Goal: Communication & Community: Ask a question

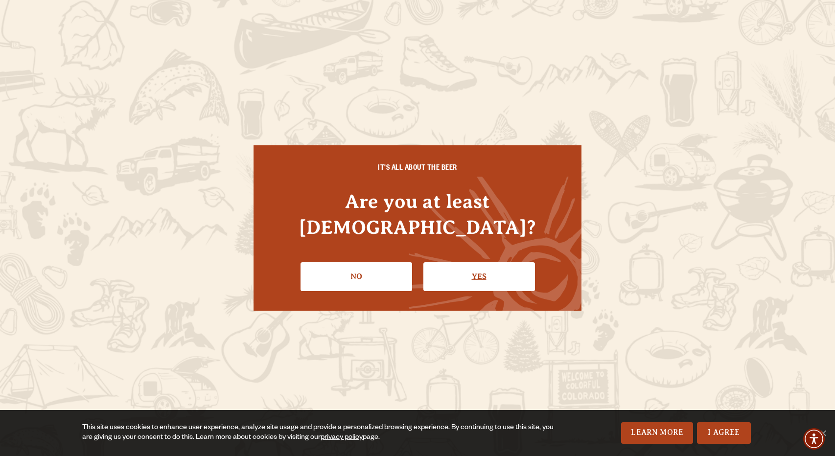
click at [438, 265] on link "Yes" at bounding box center [479, 276] width 112 height 28
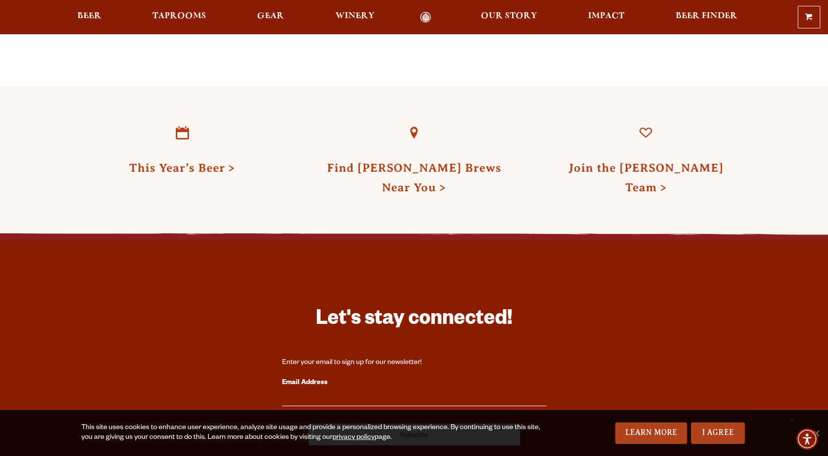
scroll to position [2804, 0]
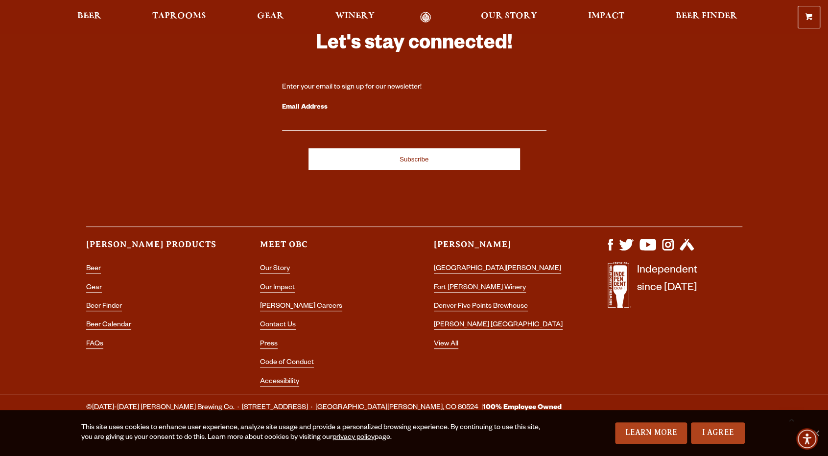
click at [280, 319] on li "Contact Us" at bounding box center [327, 325] width 135 height 13
click at [279, 322] on link "Contact Us" at bounding box center [278, 326] width 36 height 9
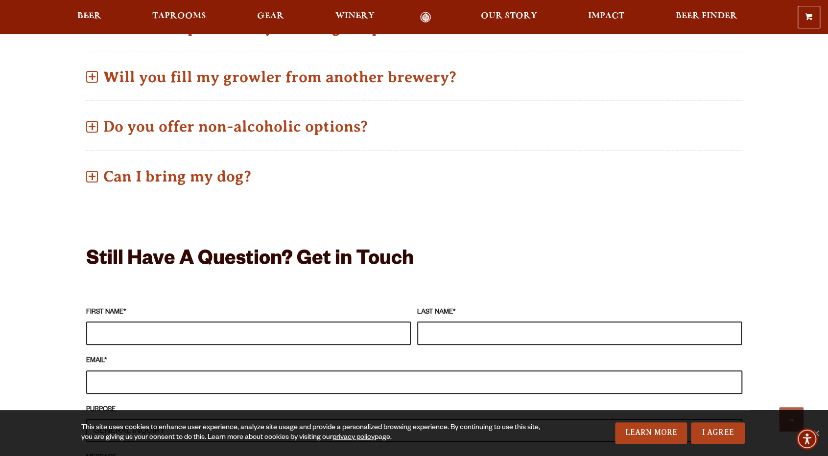
scroll to position [645, 0]
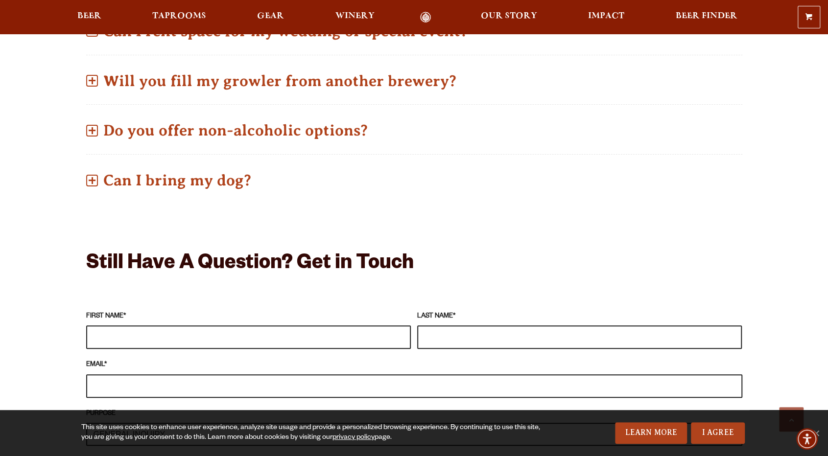
click at [232, 319] on label "FIRST NAME *" at bounding box center [248, 316] width 325 height 11
click at [232, 326] on input "FIRST NAME *" at bounding box center [248, 337] width 325 height 23
type input "Chase"
click at [505, 333] on input "LAST NAME *" at bounding box center [579, 337] width 325 height 23
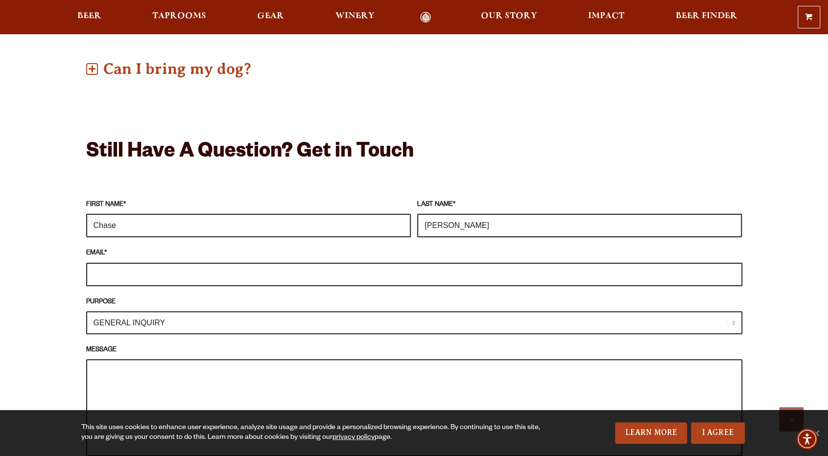
scroll to position [762, 0]
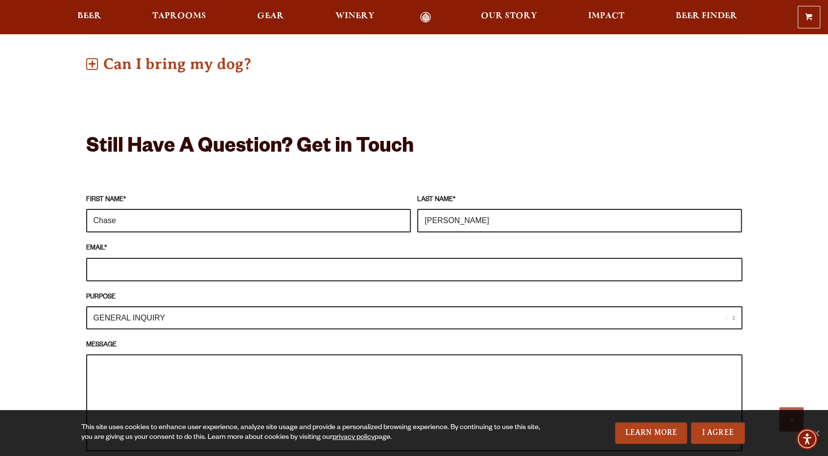
type input "[PERSON_NAME]"
click at [353, 270] on input "EMAIL *" at bounding box center [414, 269] width 656 height 23
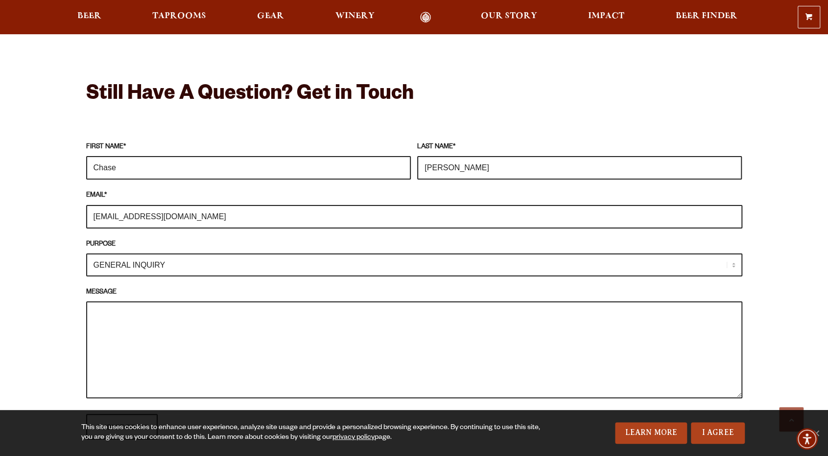
scroll to position [815, 0]
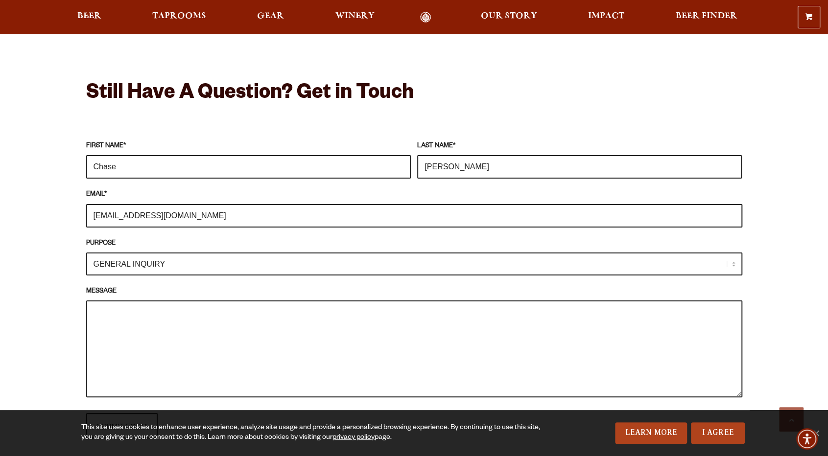
type input "[EMAIL_ADDRESS][DOMAIN_NAME]"
click at [168, 247] on label "PURPOSE" at bounding box center [414, 243] width 656 height 11
click at [168, 253] on select "GENERAL INQUIRY TAPROOM / BREWERY WINERY BOOK A TOUR MEDIA INQUIRY GEAR SHOP [P…" at bounding box center [414, 264] width 656 height 23
click at [173, 265] on select "GENERAL INQUIRY TAPROOM / BREWERY WINERY BOOK A TOUR MEDIA INQUIRY GEAR SHOP [P…" at bounding box center [414, 264] width 656 height 23
select select "MEDIA INQUIRY"
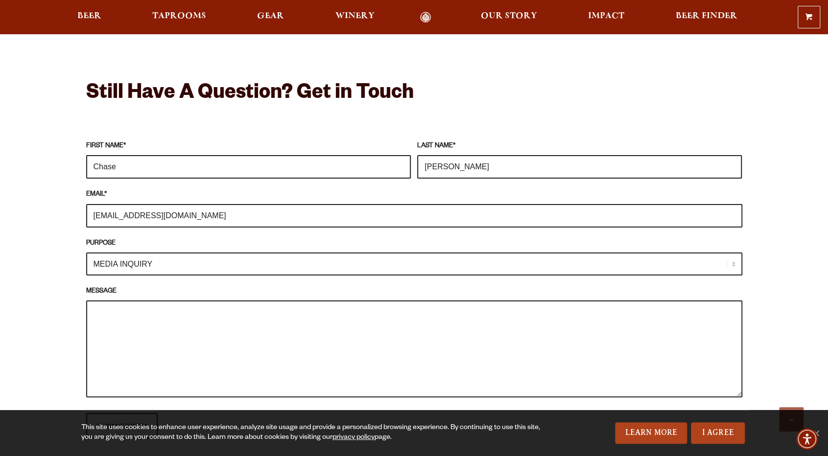
click at [86, 253] on select "GENERAL INQUIRY TAPROOM / BREWERY WINERY BOOK A TOUR MEDIA INQUIRY GEAR SHOP [P…" at bounding box center [414, 264] width 656 height 23
click at [238, 338] on textarea "MESSAGE" at bounding box center [414, 349] width 656 height 97
paste textarea "Hi Outpost Sunsport, My name is [PERSON_NAME], and I’m the Competition Officer …"
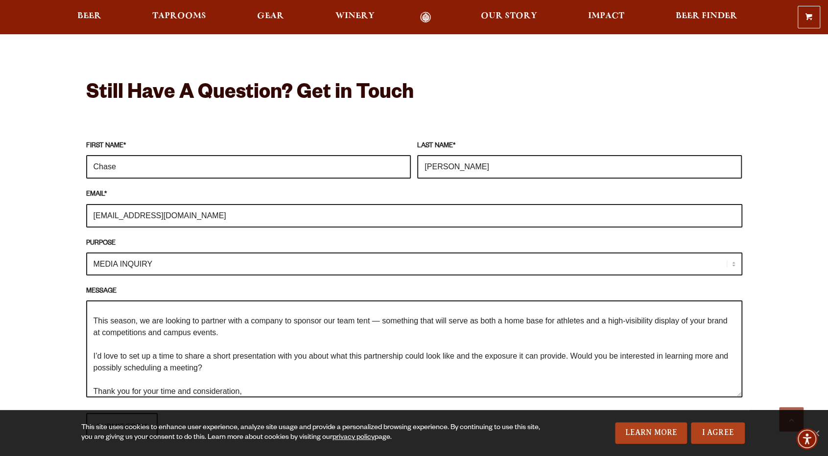
scroll to position [0, 0]
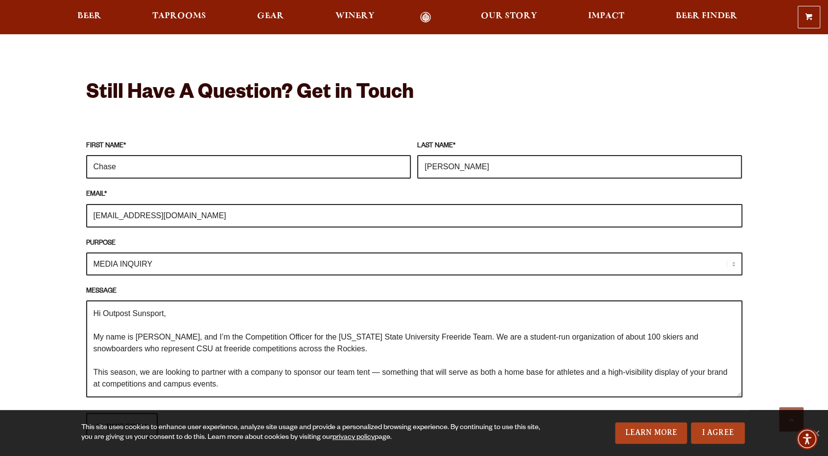
drag, startPoint x: 163, startPoint y: 315, endPoint x: 105, endPoint y: 312, distance: 57.8
click at [105, 312] on textarea "Hi Outpost Sunsport, My name is [PERSON_NAME], and I’m the Competition Officer …" at bounding box center [414, 349] width 656 height 97
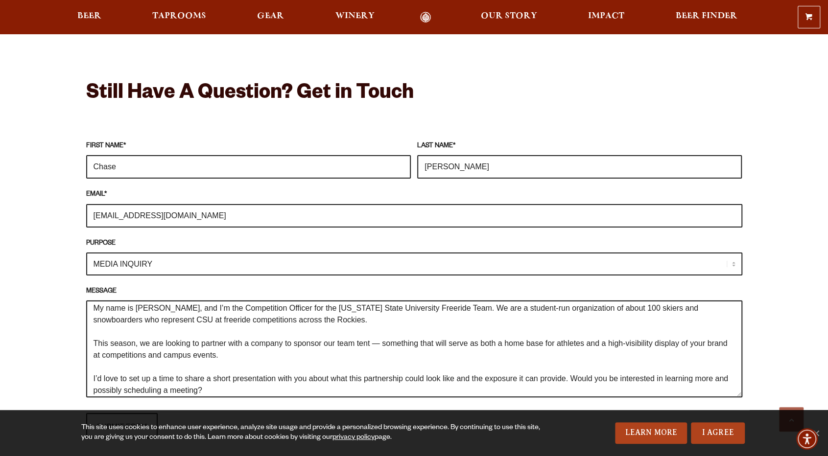
scroll to position [29, 0]
click at [713, 430] on link "I Agree" at bounding box center [718, 433] width 54 height 22
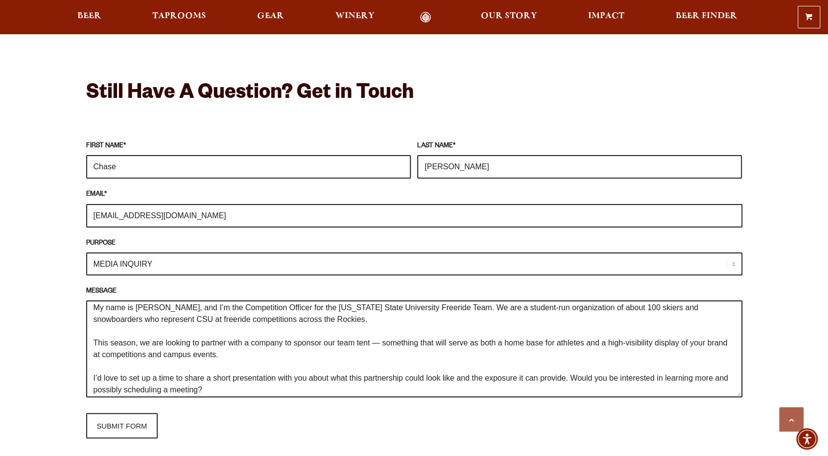
click at [283, 354] on textarea "Hi [PERSON_NAME] Brewing, My name is [PERSON_NAME], and I’m the Competition Off…" at bounding box center [414, 349] width 656 height 97
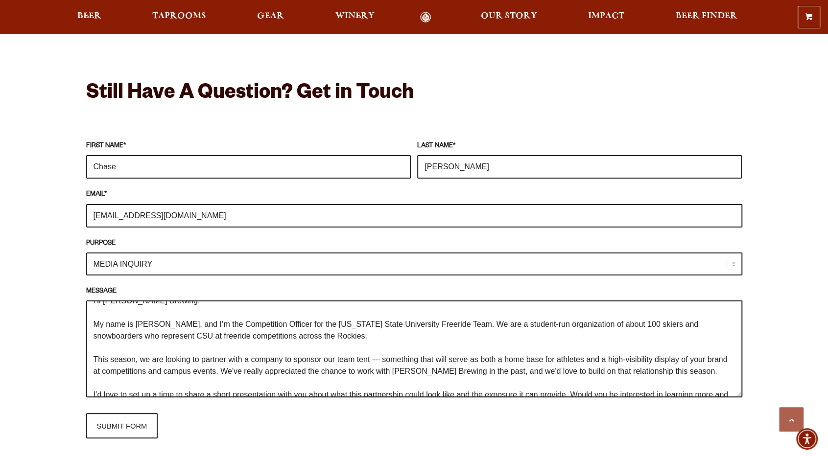
scroll to position [82, 0]
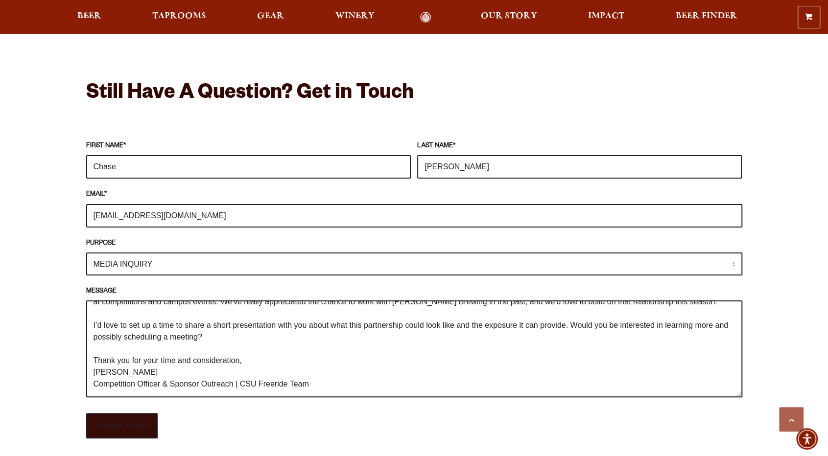
type textarea "Hi [PERSON_NAME] Brewing, My name is [PERSON_NAME], and I’m the Competition Off…"
click at [136, 432] on input "SUBMIT FORM" at bounding box center [122, 425] width 72 height 25
type input "Sending"
